Goal: Task Accomplishment & Management: Complete application form

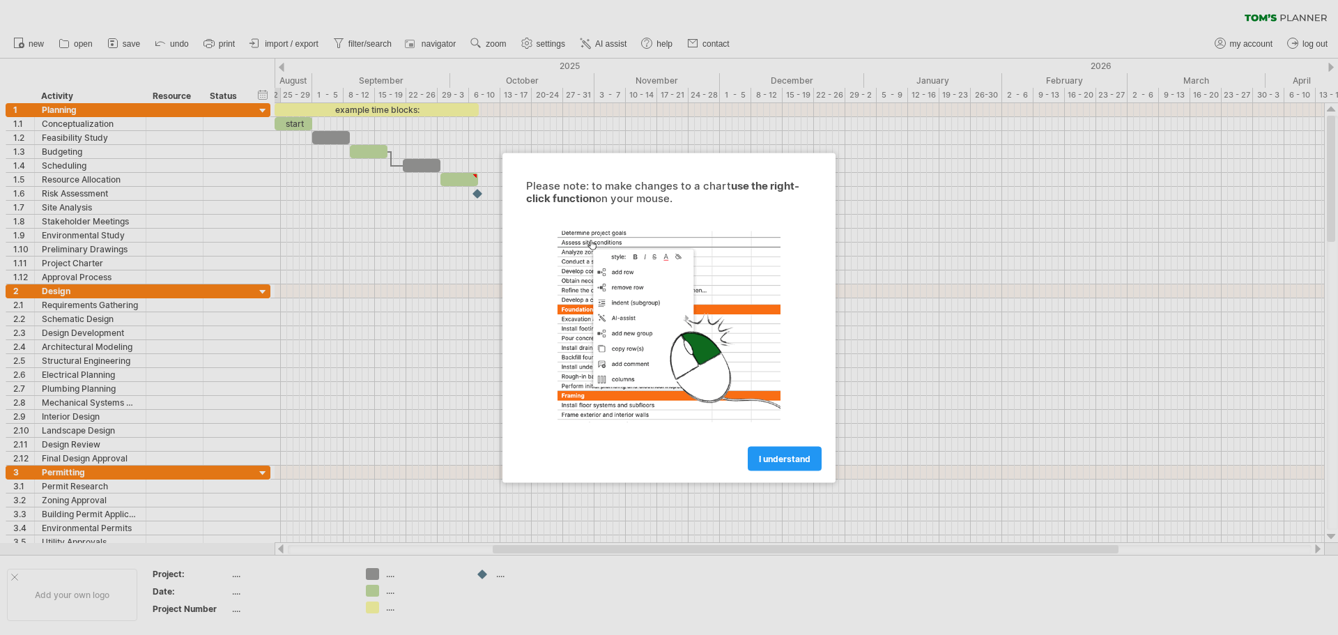
drag, startPoint x: 0, startPoint y: 0, endPoint x: 803, endPoint y: 459, distance: 925.1
click at [803, 459] on span "I understand" at bounding box center [785, 458] width 52 height 10
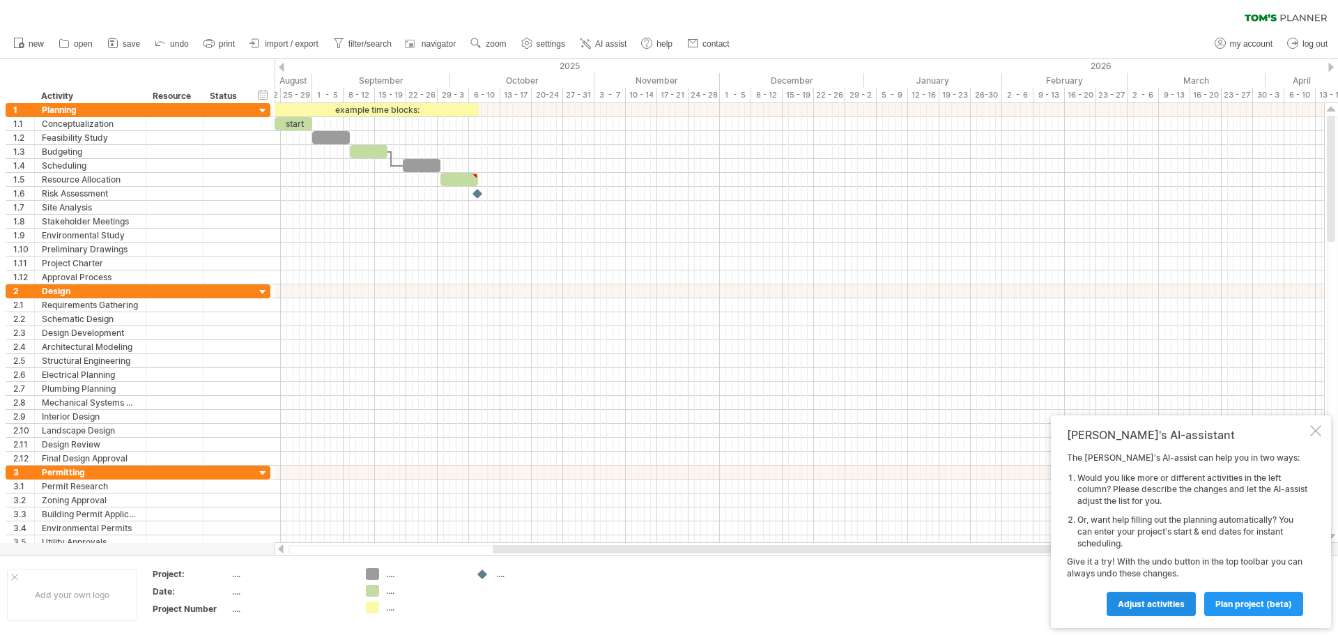
click at [1148, 606] on span "Adjust activities" at bounding box center [1151, 604] width 67 height 10
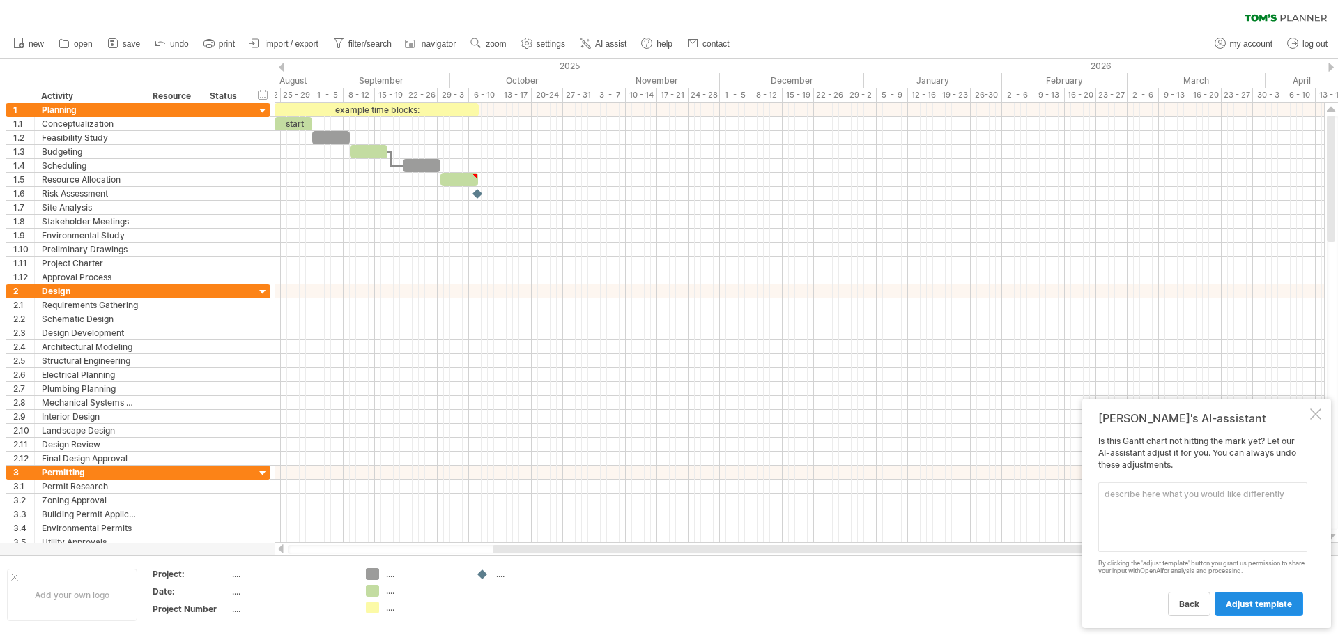
click at [1248, 604] on span "adjust template" at bounding box center [1259, 604] width 66 height 10
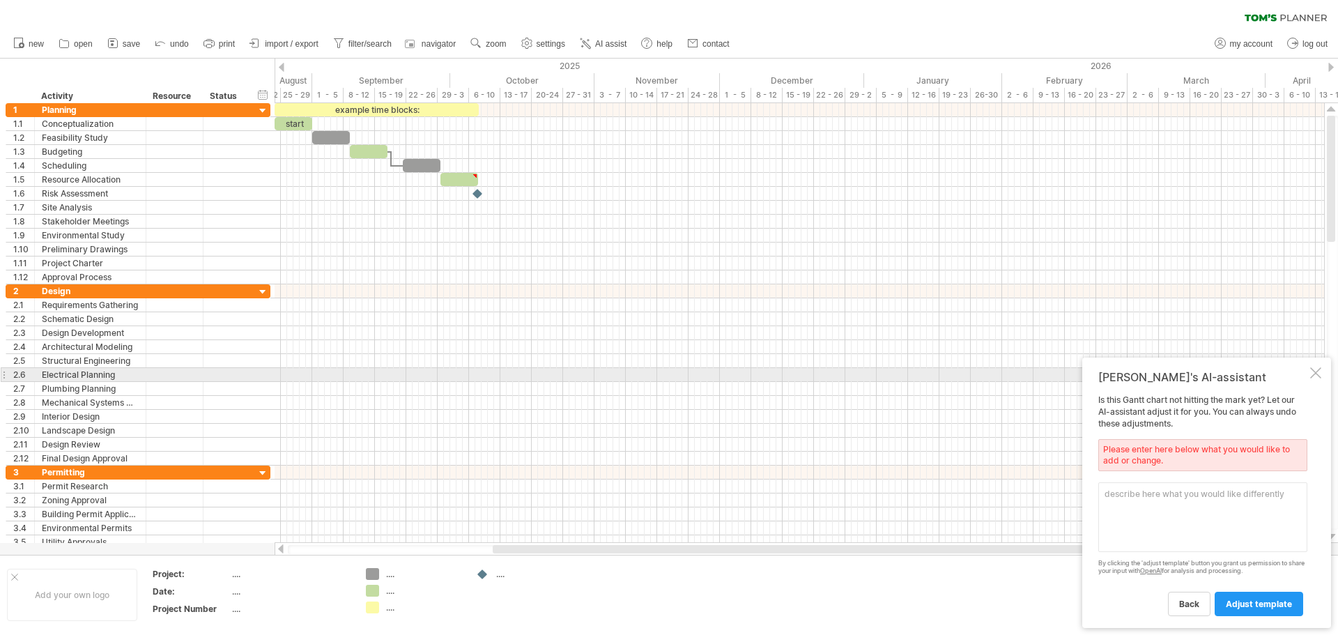
click at [1319, 376] on div at bounding box center [1315, 372] width 11 height 11
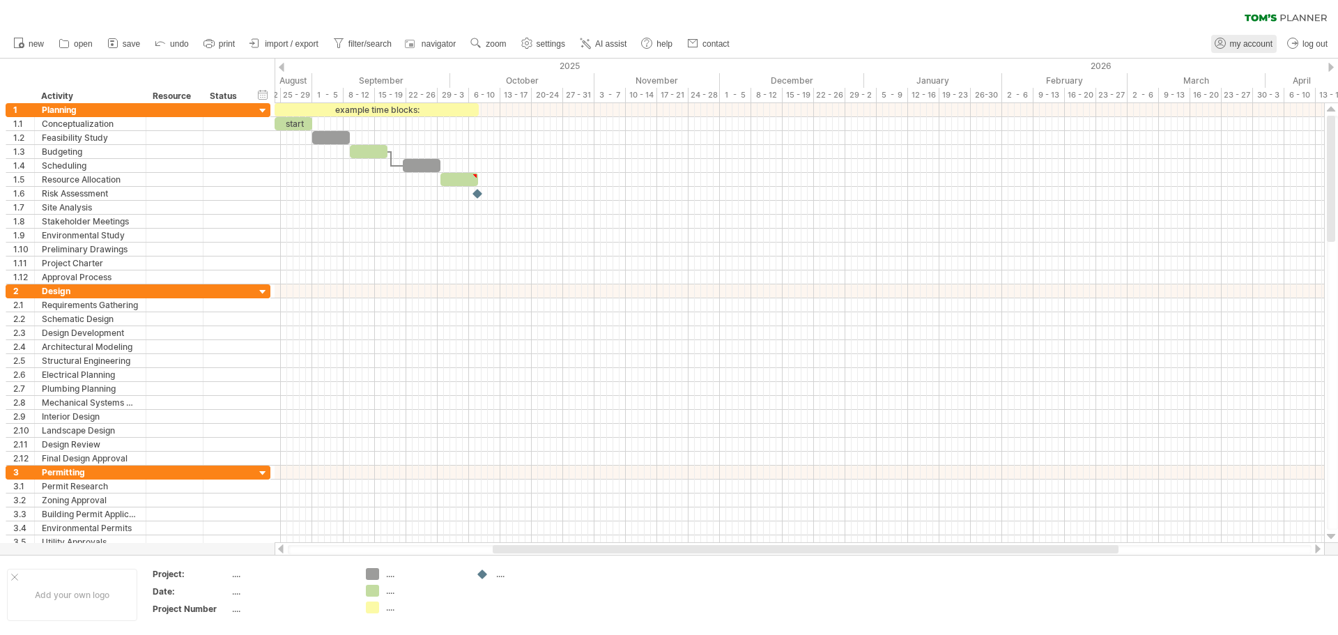
click at [1241, 49] on link "my account" at bounding box center [1244, 44] width 66 height 18
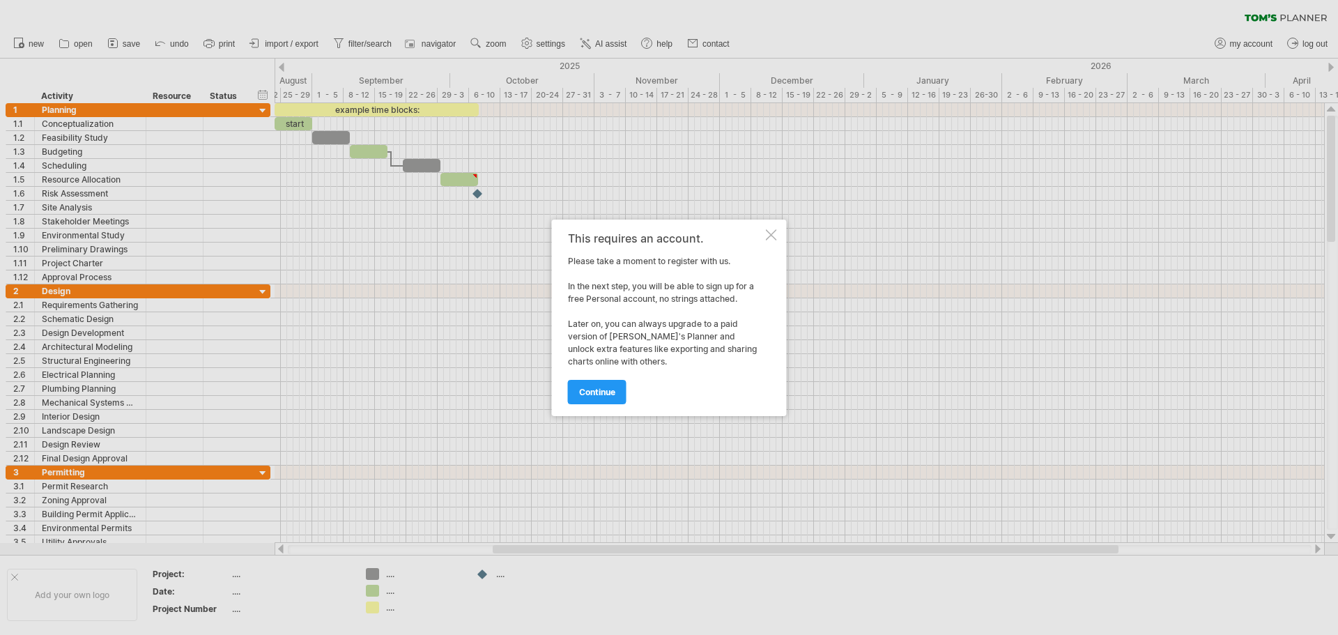
click at [611, 388] on span "continue" at bounding box center [597, 392] width 36 height 10
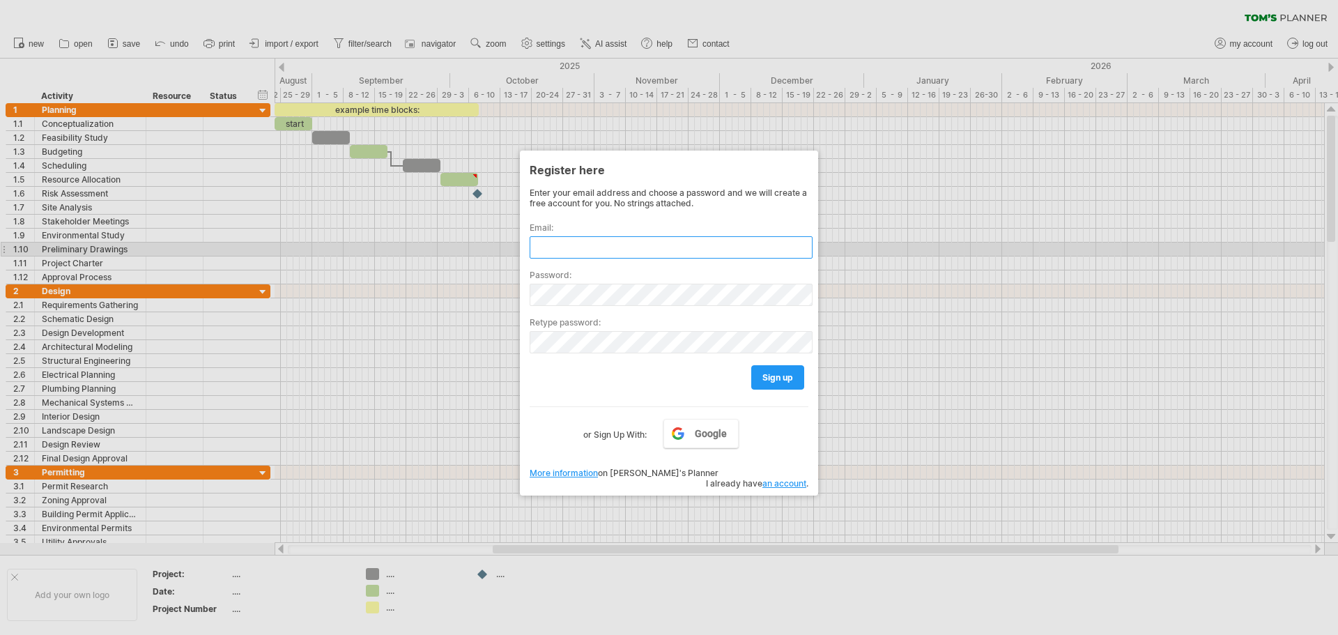
click at [594, 248] on input "text" at bounding box center [671, 247] width 283 height 22
type input "**********"
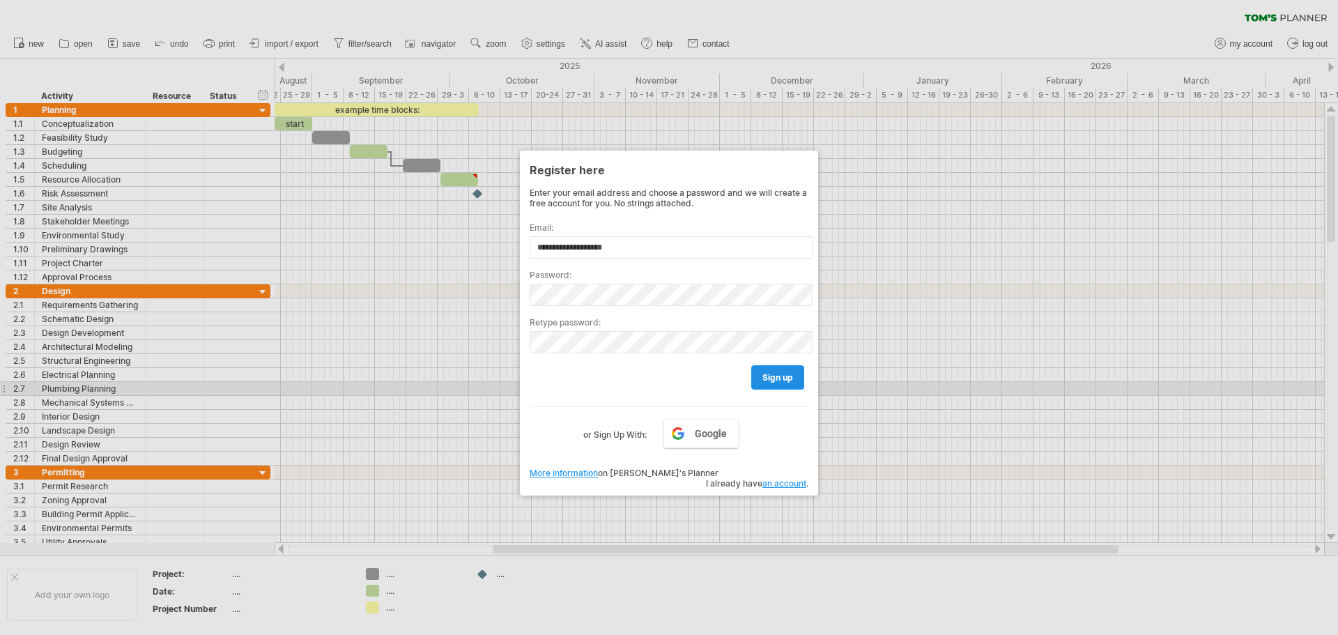
click at [771, 383] on link "sign up" at bounding box center [777, 377] width 53 height 24
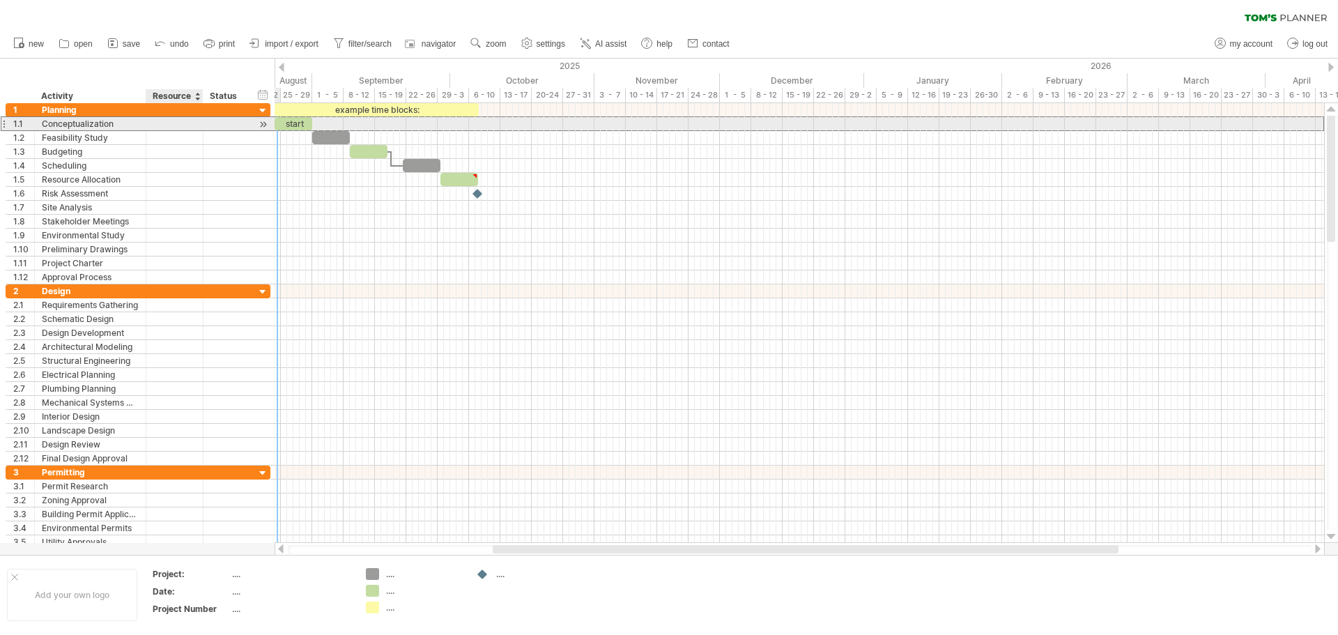
click at [165, 120] on div at bounding box center [174, 123] width 43 height 13
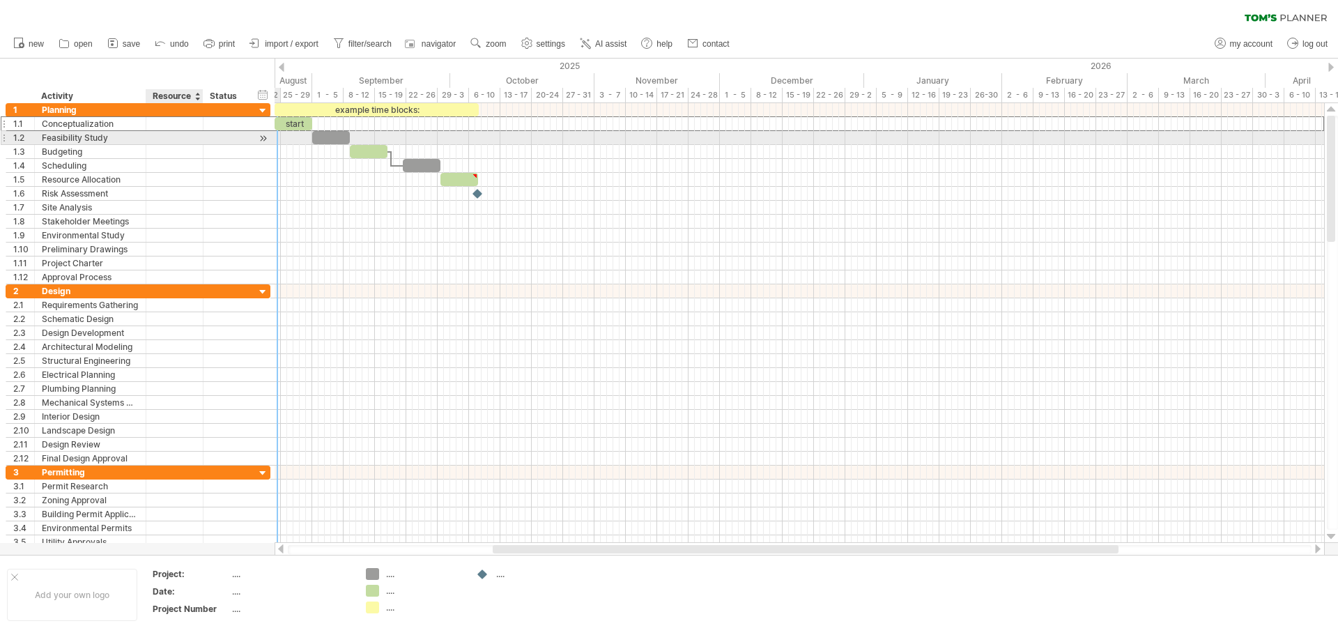
click at [167, 134] on div at bounding box center [174, 137] width 43 height 13
click at [267, 140] on div at bounding box center [263, 138] width 13 height 15
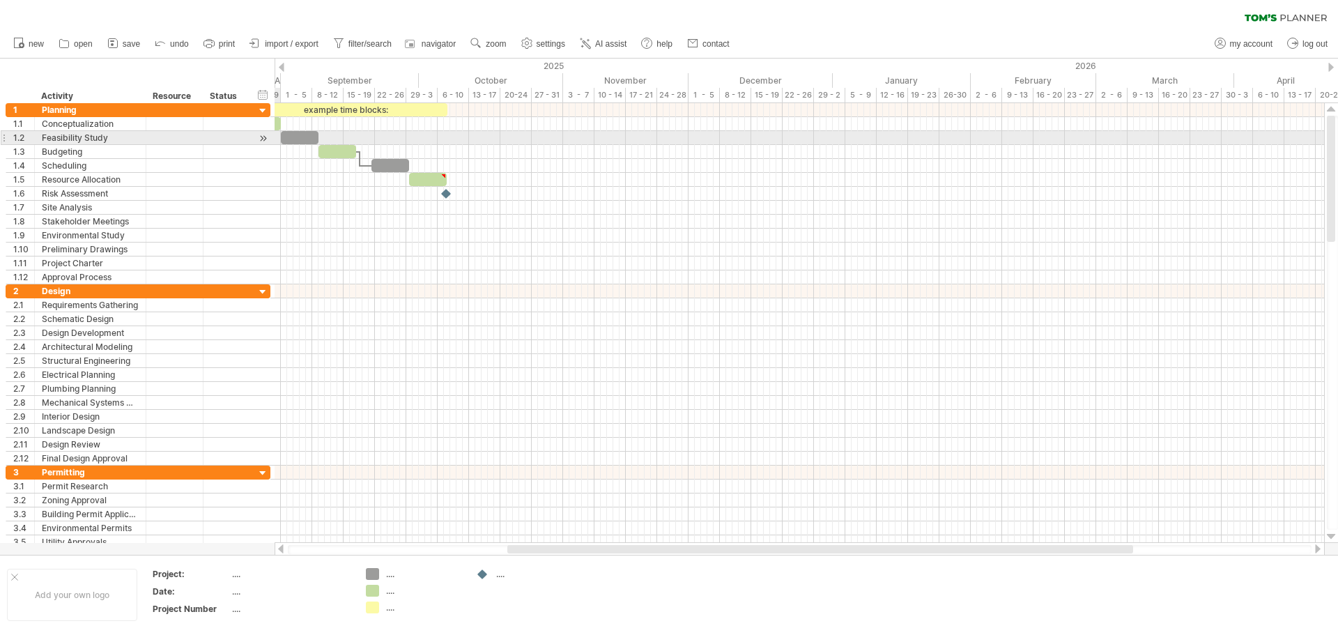
click at [267, 140] on div at bounding box center [263, 138] width 13 height 15
click at [263, 139] on div at bounding box center [263, 138] width 13 height 15
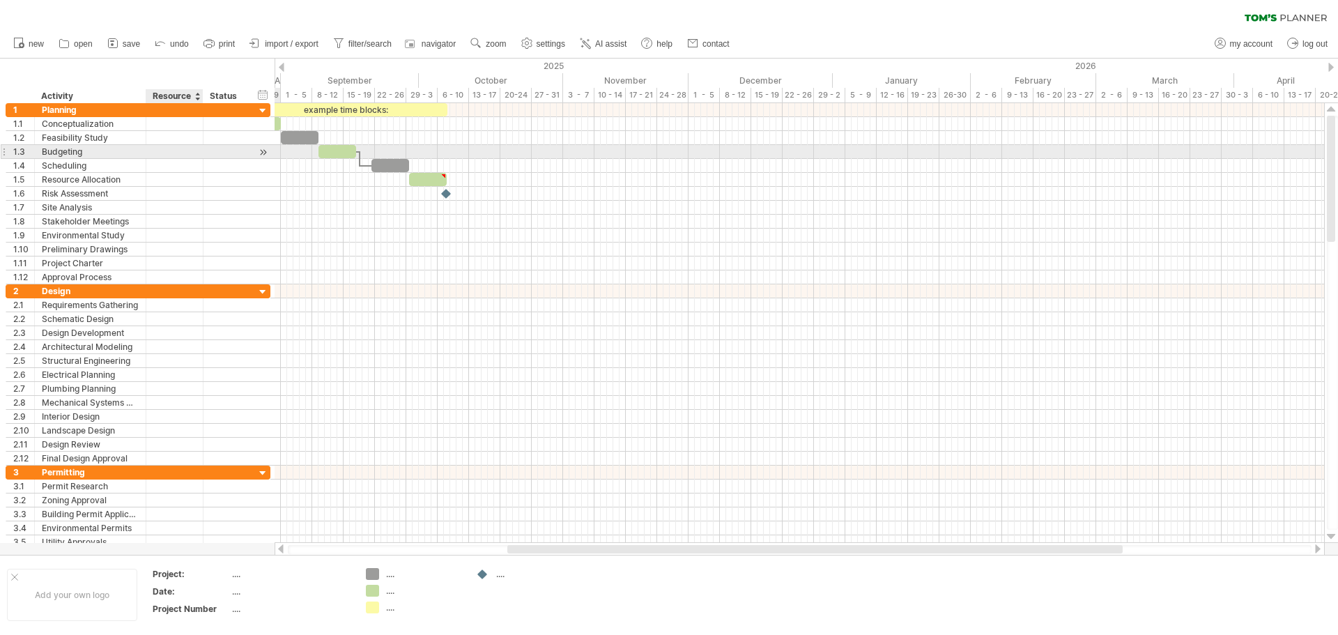
click at [202, 147] on div at bounding box center [201, 152] width 7 height 14
click at [260, 152] on div at bounding box center [263, 152] width 13 height 15
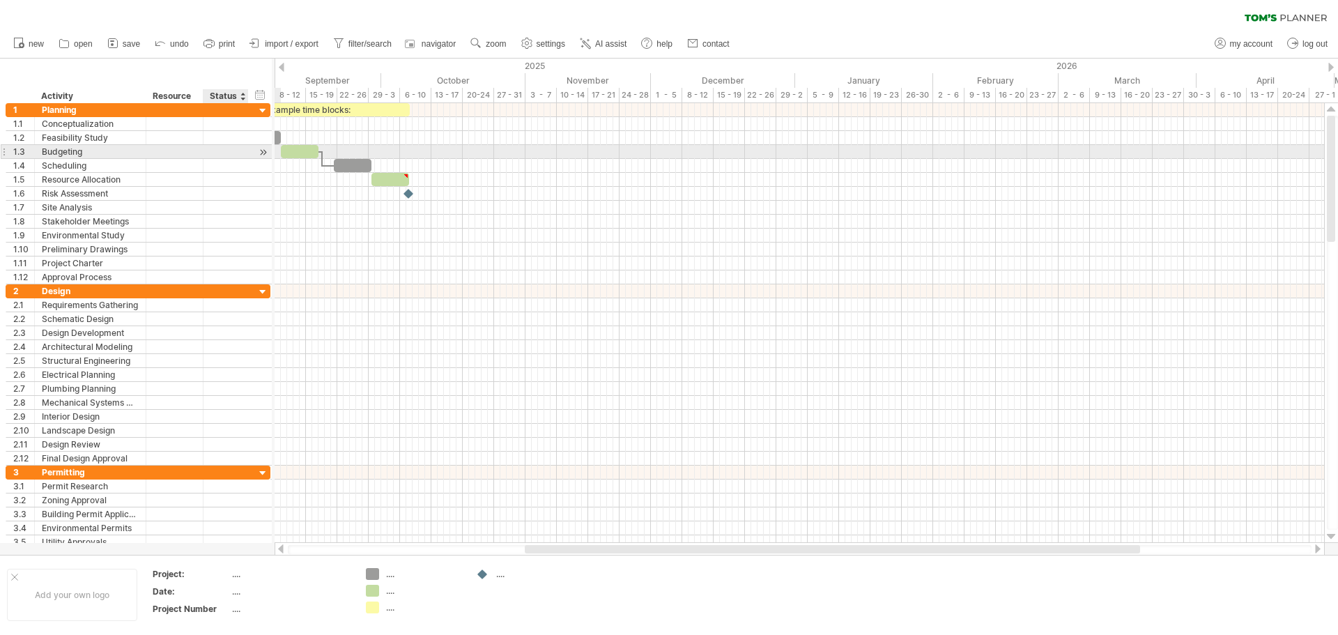
click at [263, 149] on div at bounding box center [263, 152] width 13 height 15
click at [281, 64] on div at bounding box center [282, 67] width 6 height 9
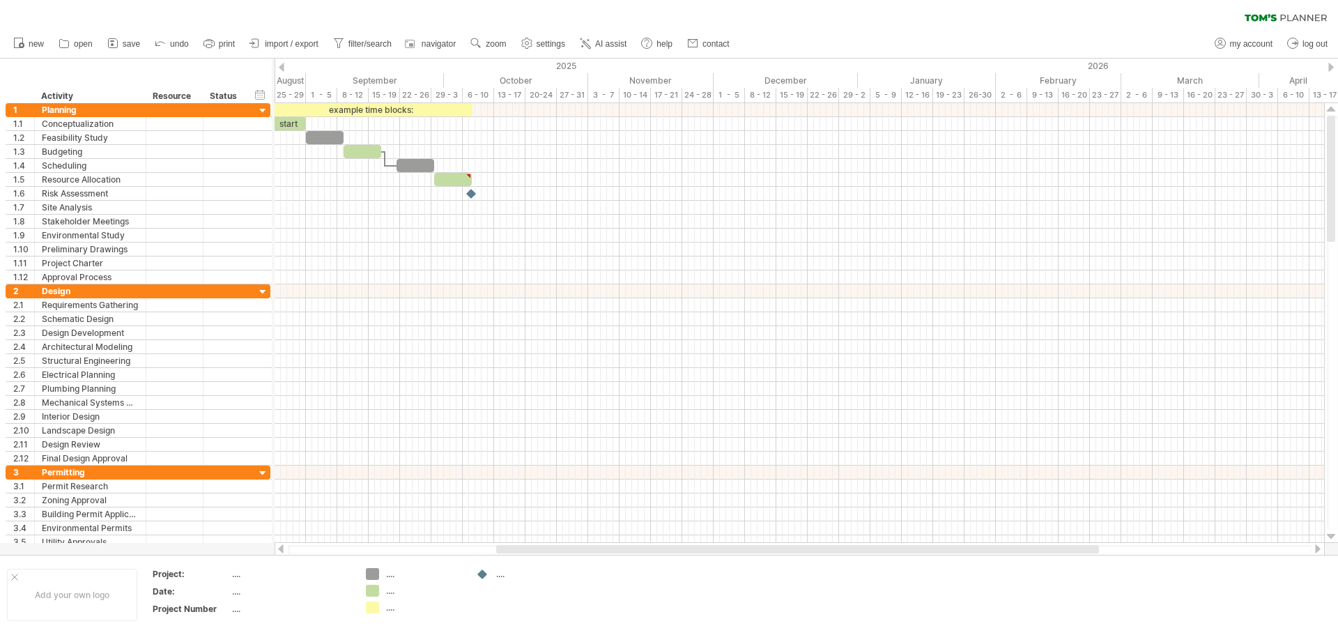
click at [281, 64] on div at bounding box center [282, 67] width 6 height 9
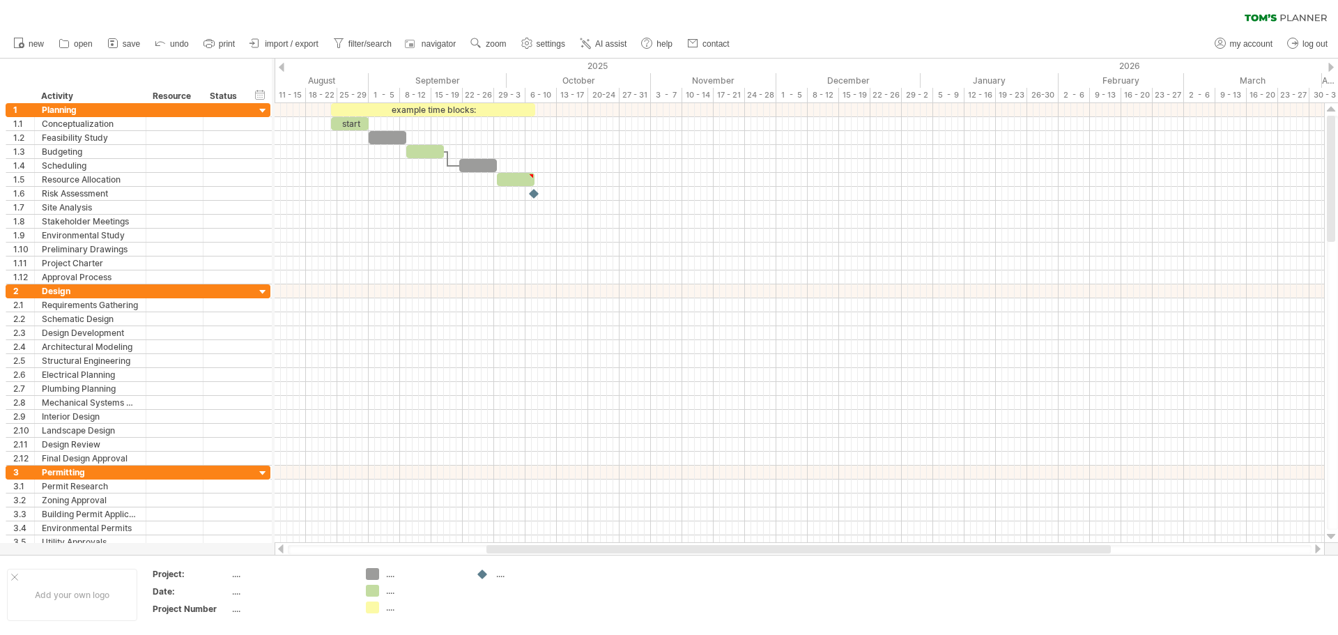
click at [281, 64] on div at bounding box center [282, 67] width 6 height 9
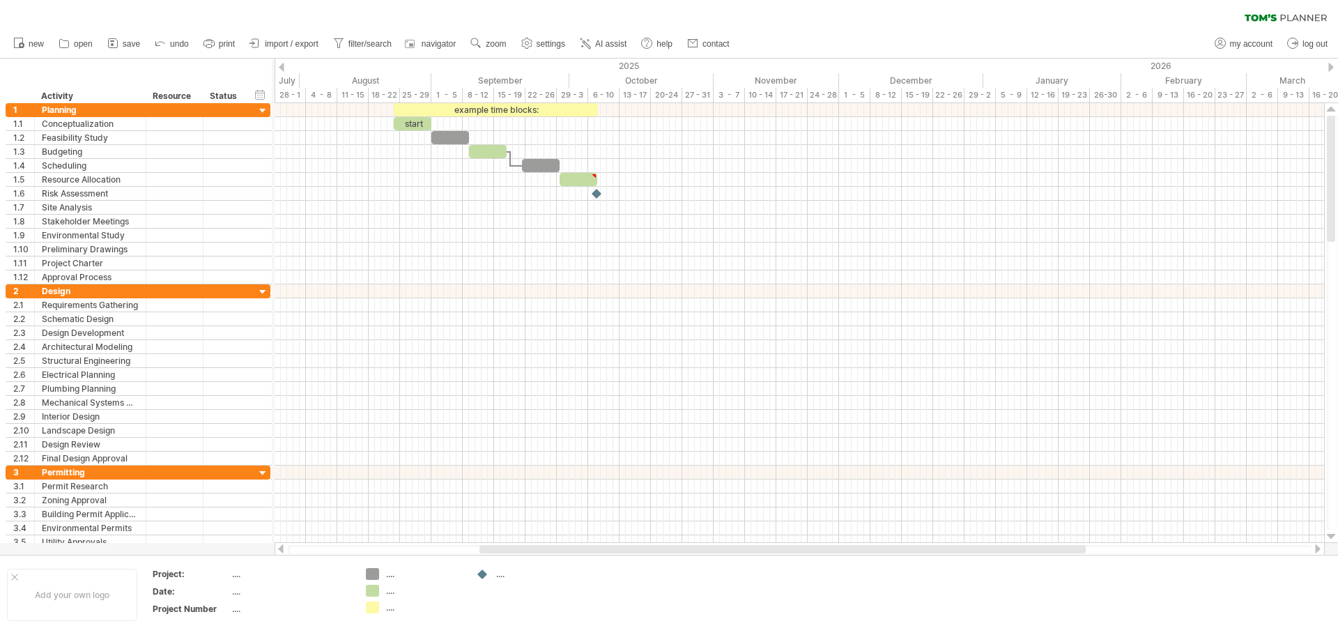
click at [281, 64] on div at bounding box center [282, 67] width 6 height 9
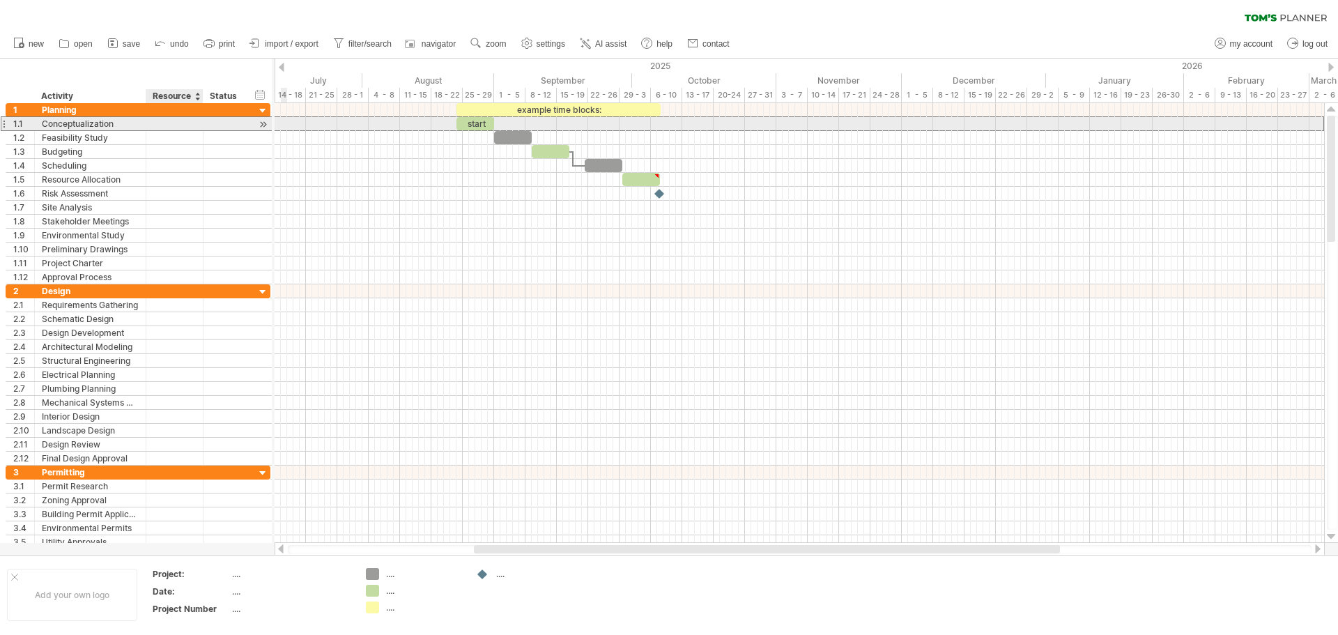
click at [172, 128] on div at bounding box center [174, 123] width 43 height 13
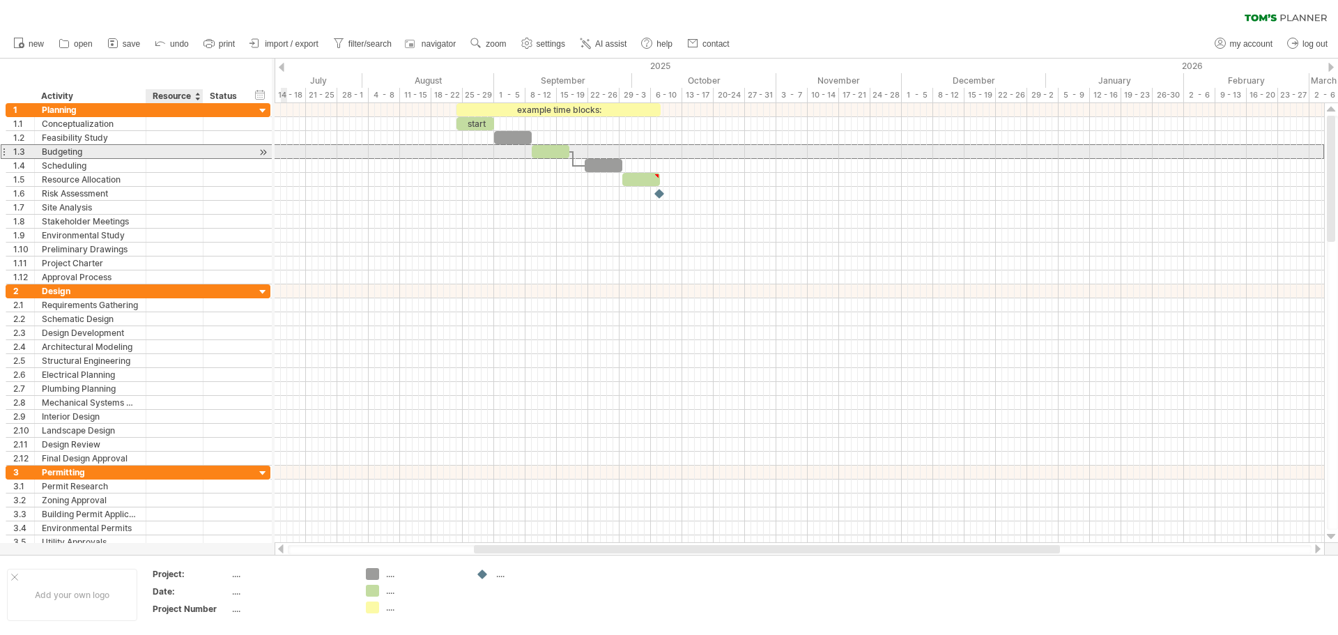
click at [158, 146] on div at bounding box center [174, 151] width 43 height 13
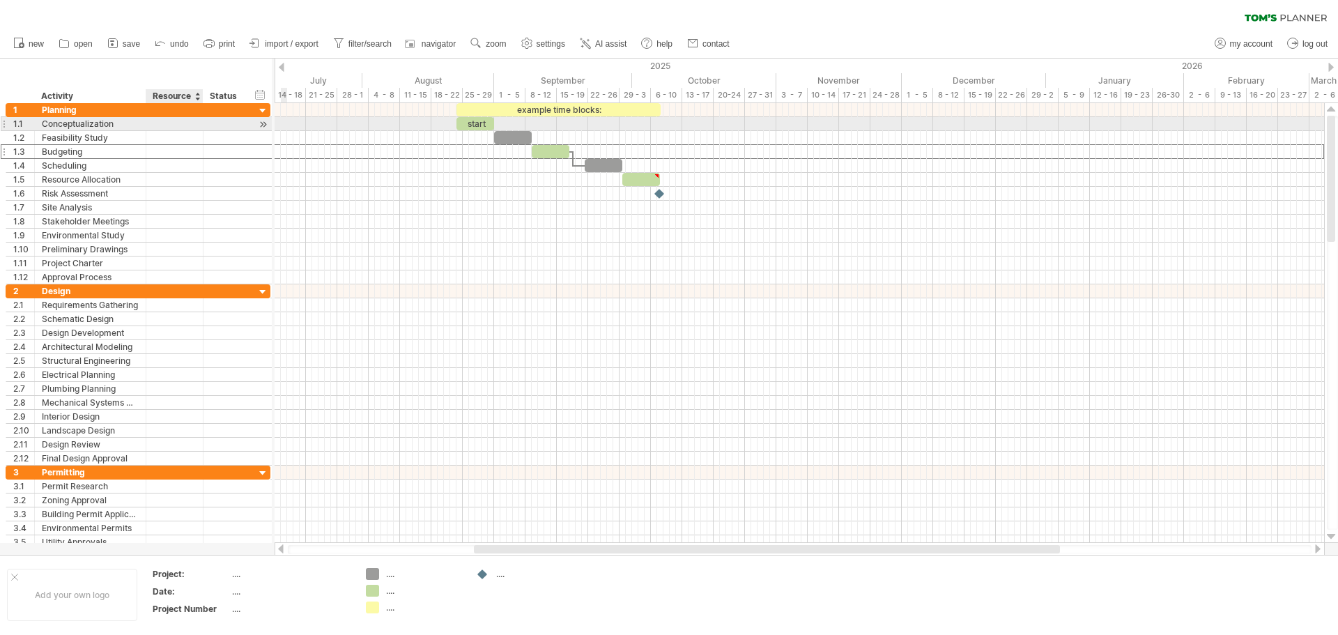
click at [166, 126] on div at bounding box center [174, 123] width 43 height 13
click at [263, 112] on div at bounding box center [263, 111] width 13 height 13
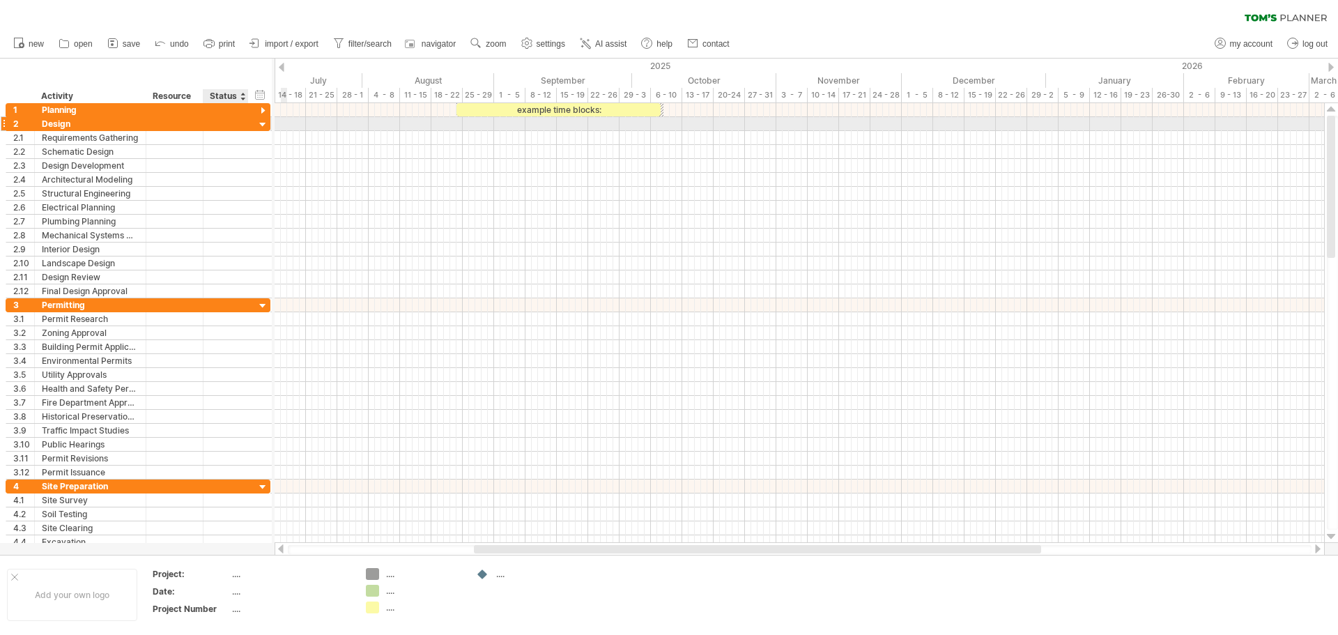
click at [263, 125] on div at bounding box center [263, 124] width 13 height 13
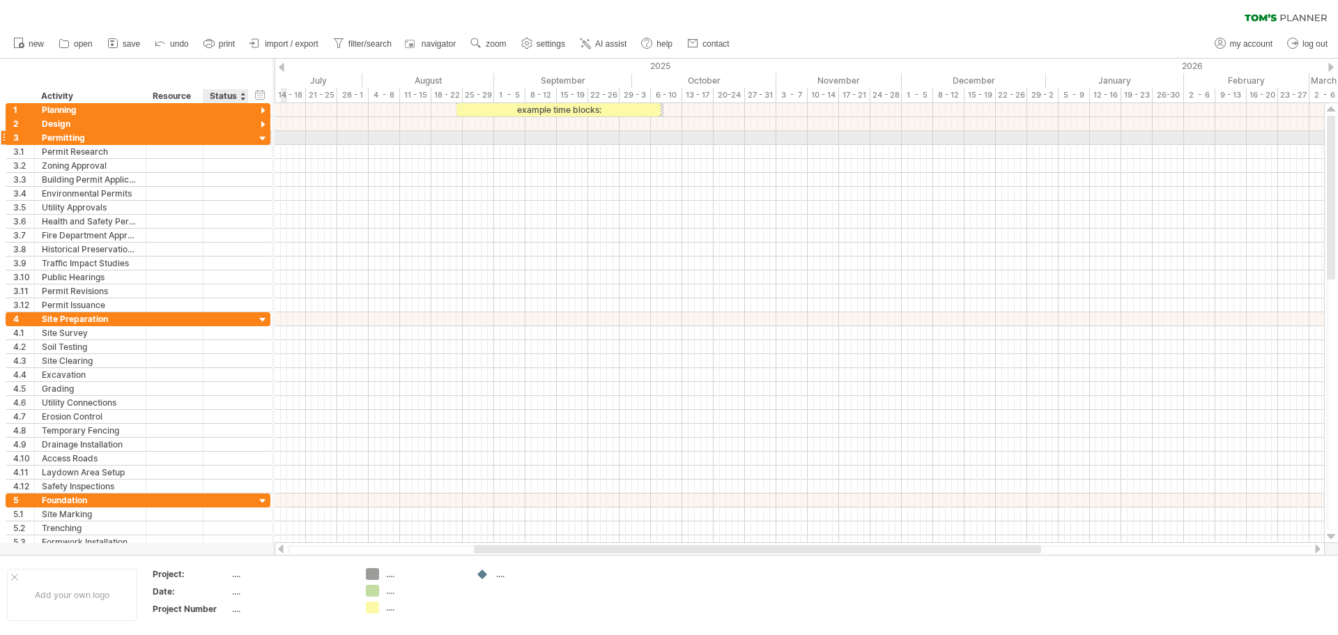
click at [261, 139] on div at bounding box center [263, 138] width 13 height 13
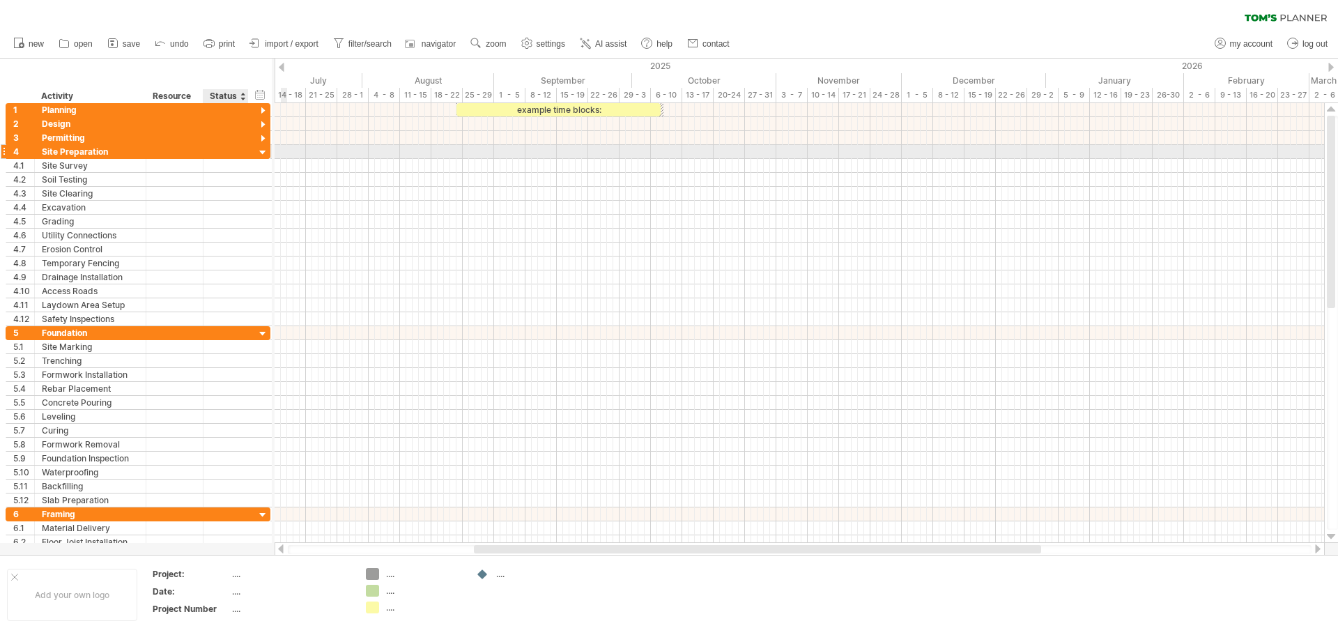
click at [263, 153] on div at bounding box center [263, 152] width 13 height 13
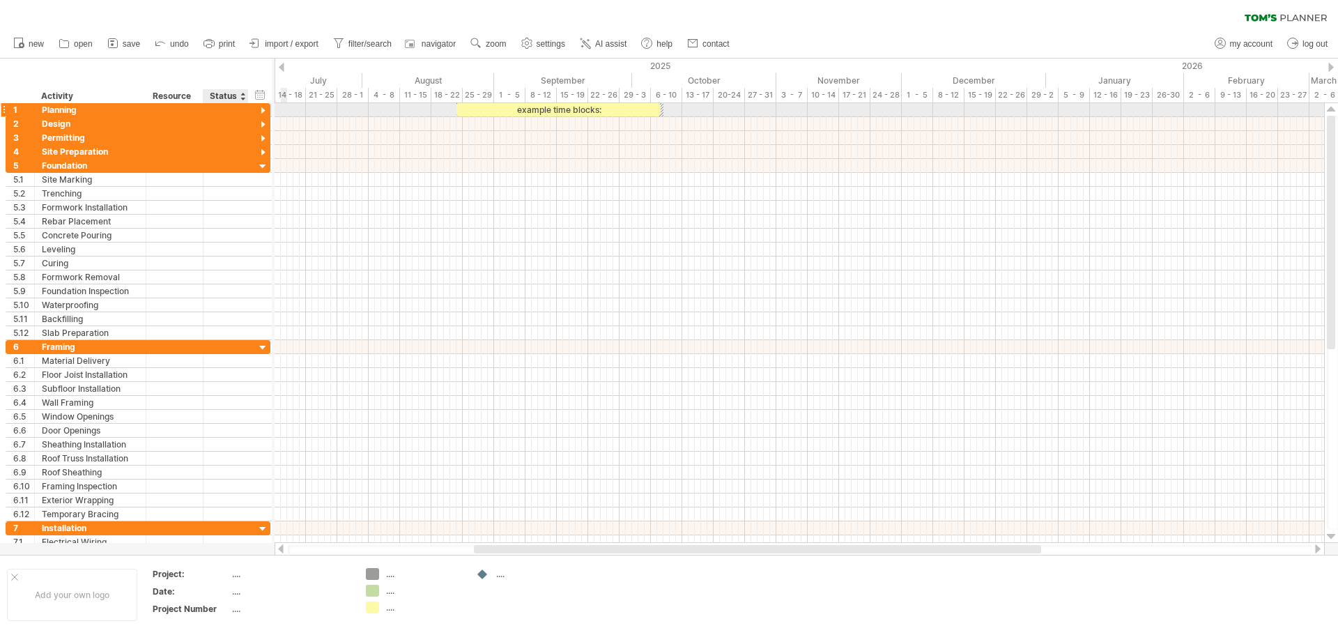
click at [265, 107] on div at bounding box center [263, 111] width 13 height 13
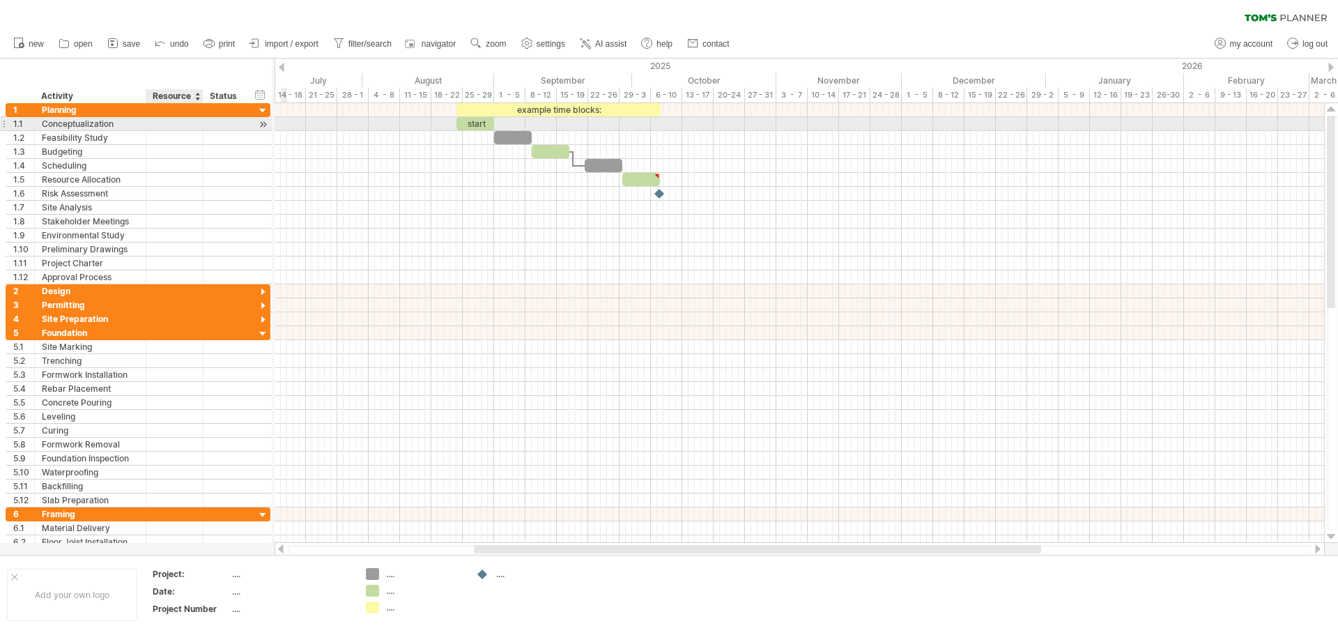
click at [192, 124] on div at bounding box center [174, 123] width 43 height 13
